Goal: Information Seeking & Learning: Learn about a topic

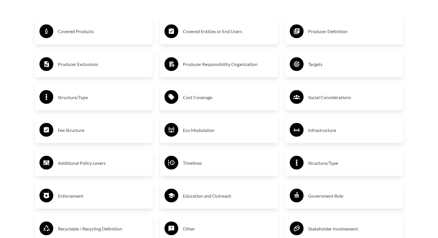
scroll to position [1007, 0]
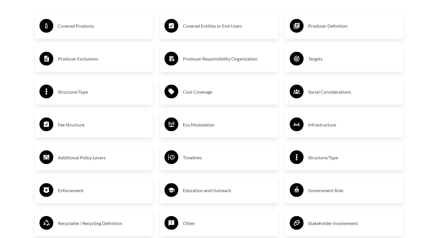
click at [81, 125] on h3 "Fee Structure" at bounding box center [103, 124] width 91 height 9
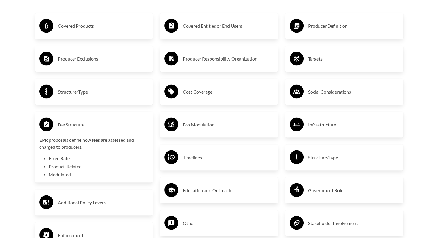
click at [98, 120] on h3 "Fee Structure" at bounding box center [103, 124] width 91 height 9
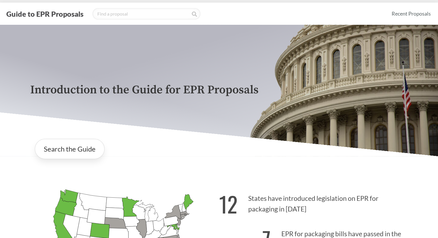
scroll to position [9, 0]
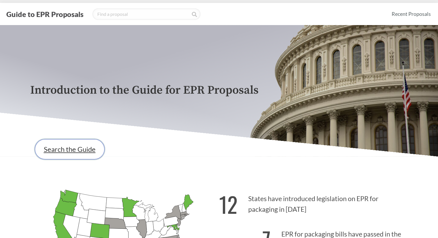
click at [83, 145] on link "Search the Guide" at bounding box center [70, 149] width 70 height 20
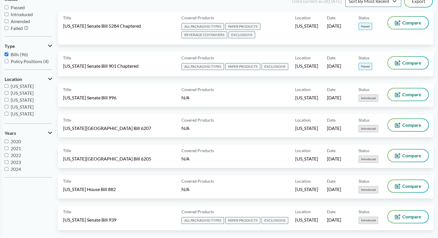
scroll to position [125, 0]
click at [17, 109] on span "[US_STATE]" at bounding box center [22, 107] width 23 height 5
click at [8, 109] on input "[US_STATE]" at bounding box center [7, 108] width 4 height 4
checkbox input "true"
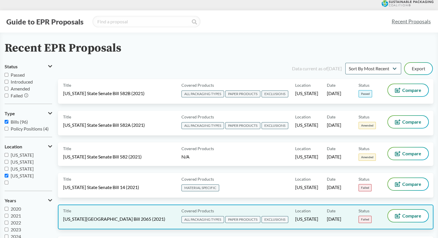
scroll to position [1, 0]
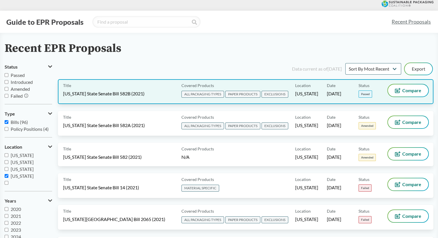
click at [147, 94] on div "Title [US_STATE] State Senate Bill 582B (2021)" at bounding box center [121, 91] width 116 height 14
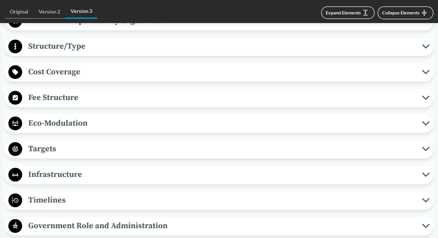
scroll to position [353, 0]
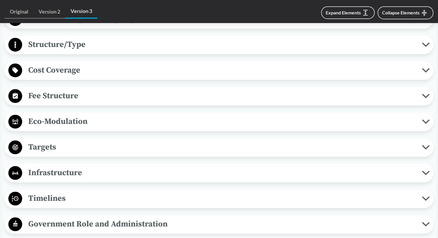
click at [100, 96] on span "Fee Structure" at bounding box center [222, 95] width 400 height 13
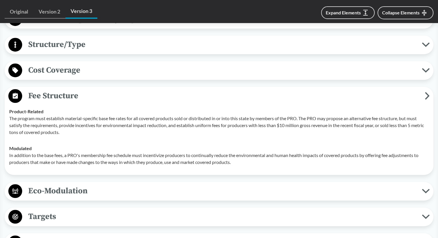
click at [100, 96] on span "Fee Structure" at bounding box center [223, 95] width 403 height 13
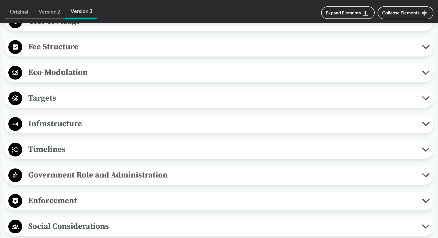
scroll to position [403, 0]
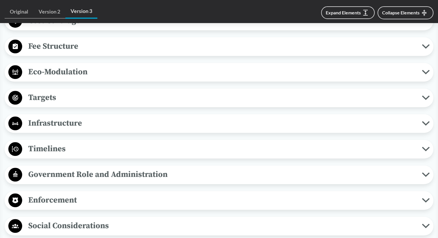
click at [73, 153] on span "Timelines" at bounding box center [222, 148] width 400 height 13
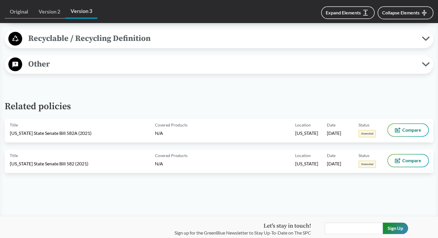
scroll to position [703, 0]
